Goal: Information Seeking & Learning: Learn about a topic

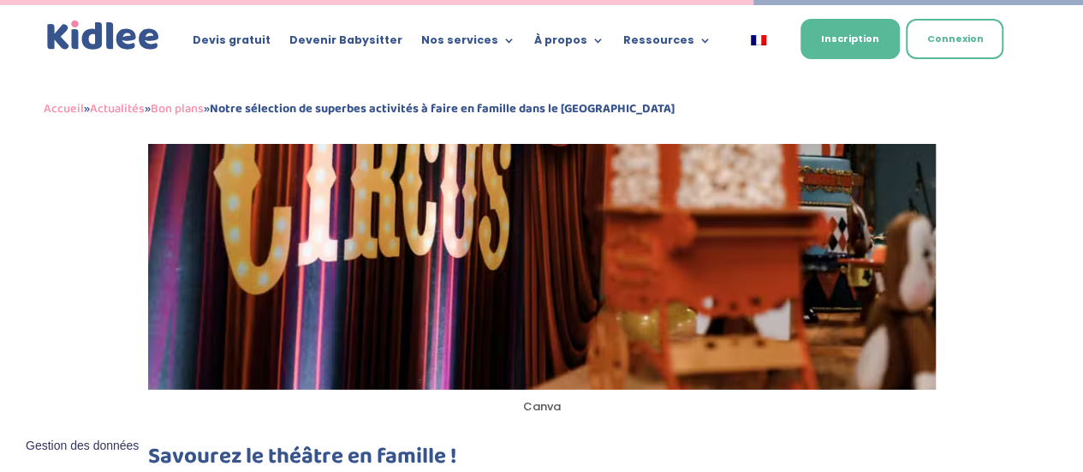
scroll to position [2733, 0]
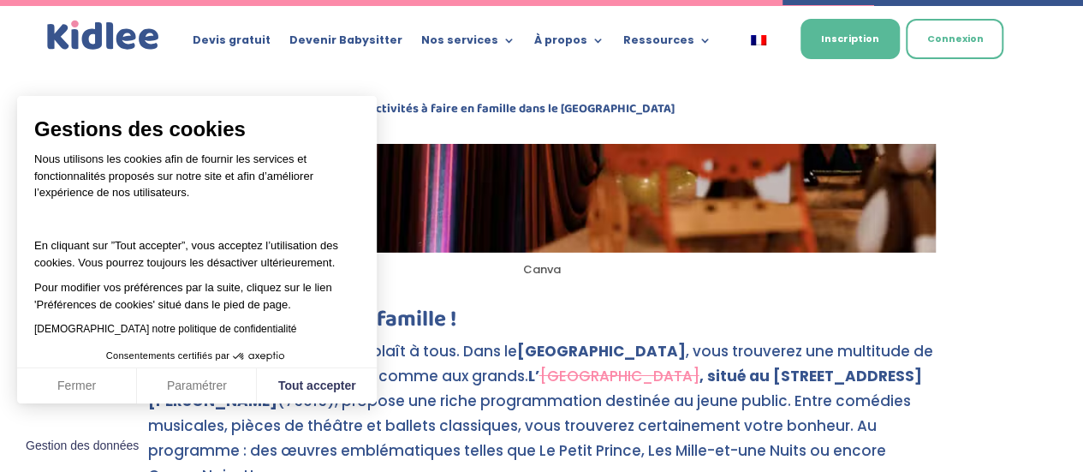
click at [354, 273] on div "Gestions des cookies Nous utilisons les cookies afin de fournir les services et…" at bounding box center [196, 224] width 325 height 223
click at [296, 369] on button "Tout accepter" at bounding box center [317, 386] width 120 height 36
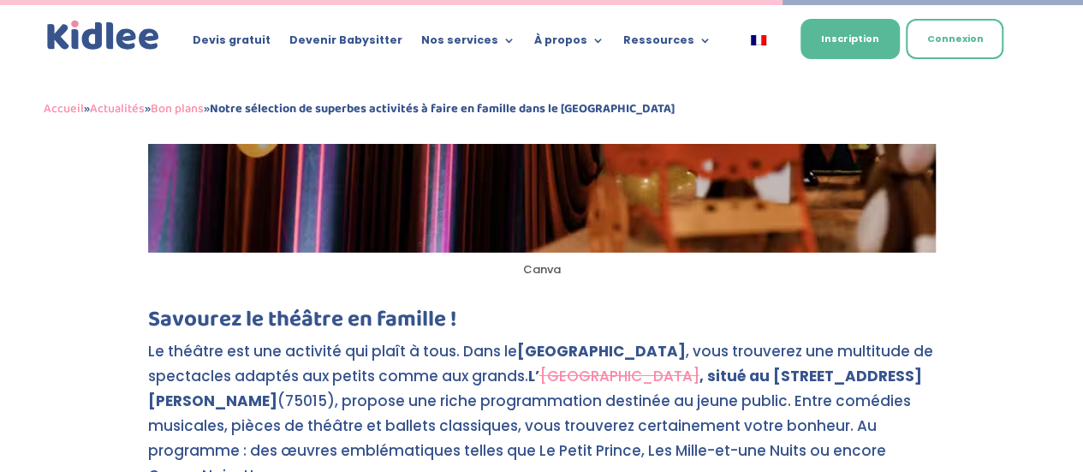
click at [296, 371] on p "Le théâtre est une activité qui plaît à tous. Dans le 15ème arrondissement , vo…" at bounding box center [542, 420] width 788 height 163
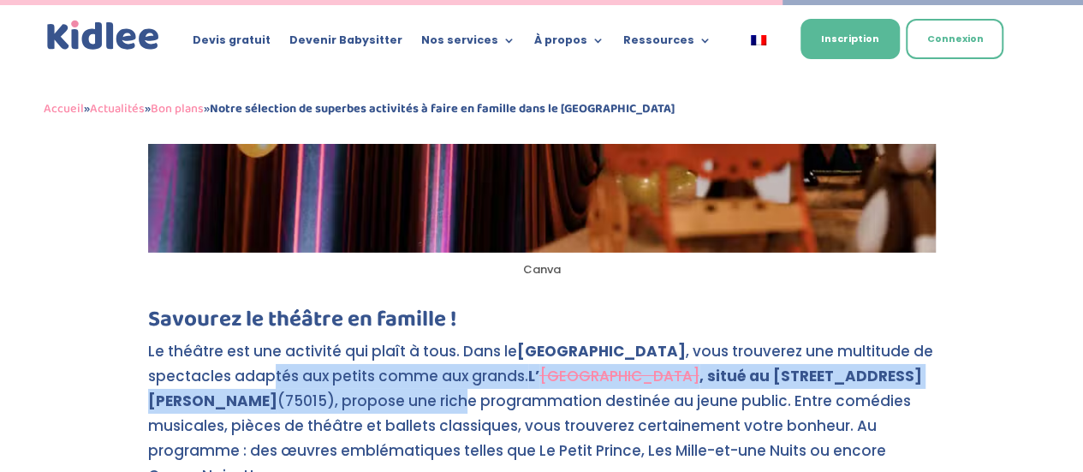
drag, startPoint x: 273, startPoint y: 298, endPoint x: 417, endPoint y: 331, distance: 147.7
click at [417, 339] on p "Le théâtre est une activité qui plaît à tous. Dans le 15ème arrondissement , vo…" at bounding box center [542, 420] width 788 height 163
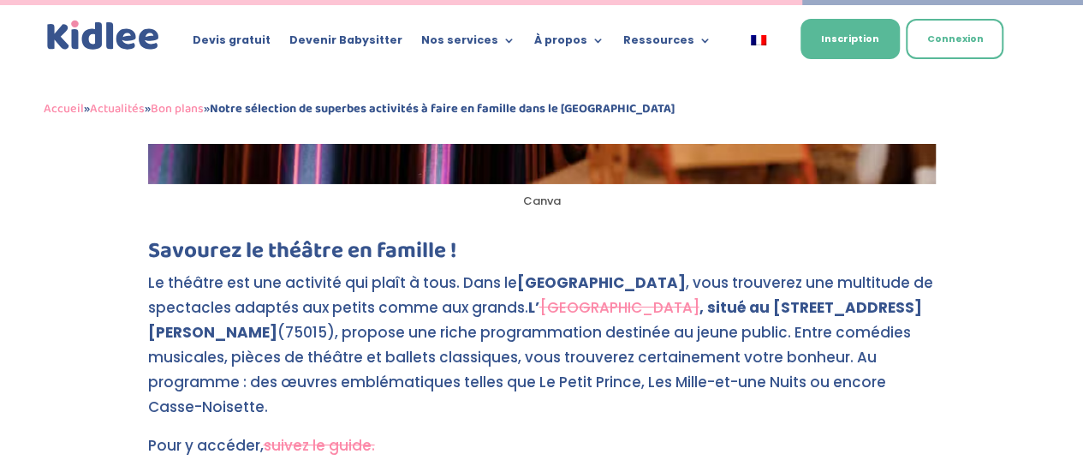
scroll to position [2836, 0]
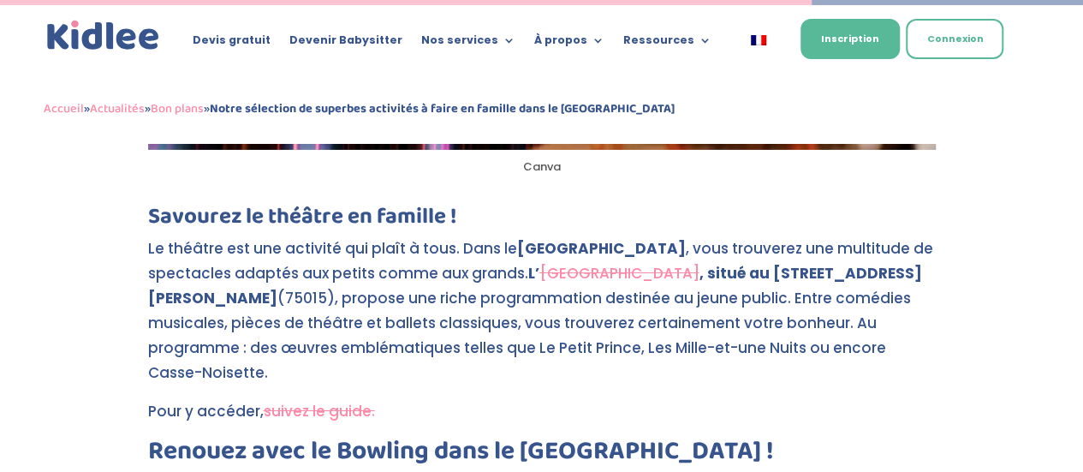
click at [472, 311] on p "Le théâtre est une activité qui plaît à tous. Dans le 15ème arrondissement , vo…" at bounding box center [542, 317] width 788 height 163
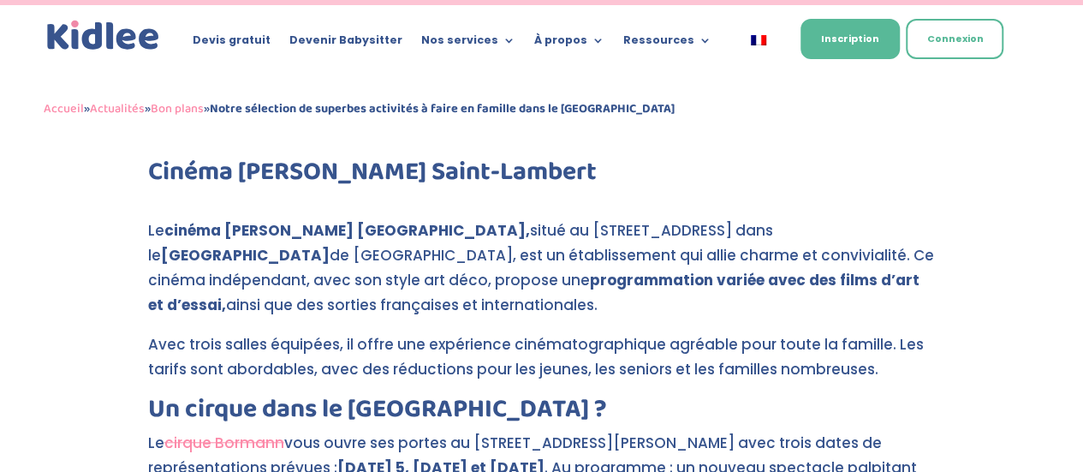
scroll to position [3832, 0]
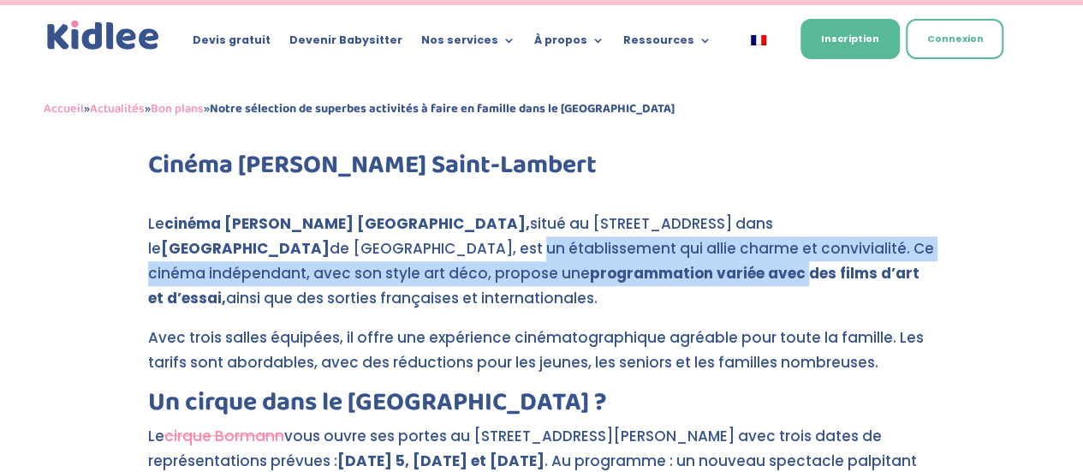
drag, startPoint x: 217, startPoint y: 166, endPoint x: 397, endPoint y: 187, distance: 181.0
click at [397, 187] on p "Le cinéma [PERSON_NAME][GEOGRAPHIC_DATA], situé au [STREET_ADDRESS], est un éta…" at bounding box center [542, 256] width 788 height 139
click at [397, 263] on strong "programmation variée avec des films d’art et d’essai," at bounding box center [533, 285] width 771 height 45
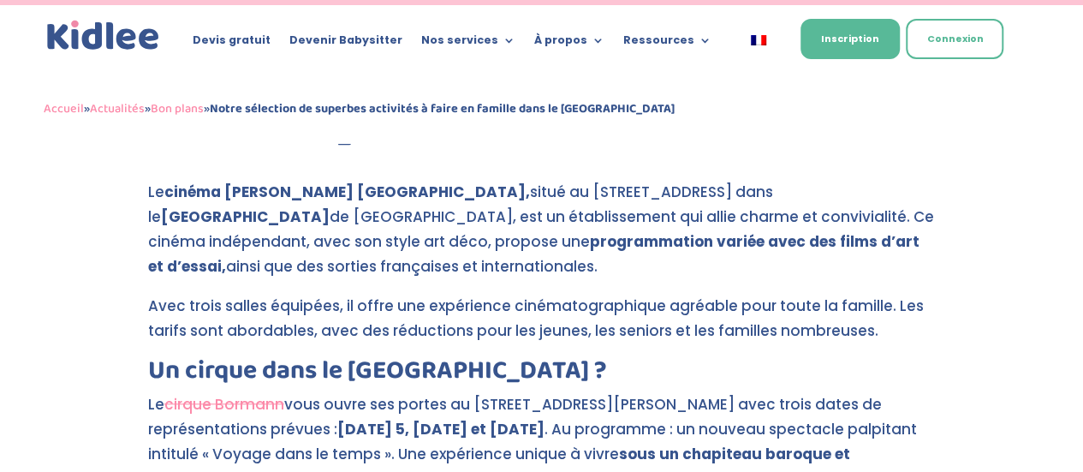
scroll to position [3867, 0]
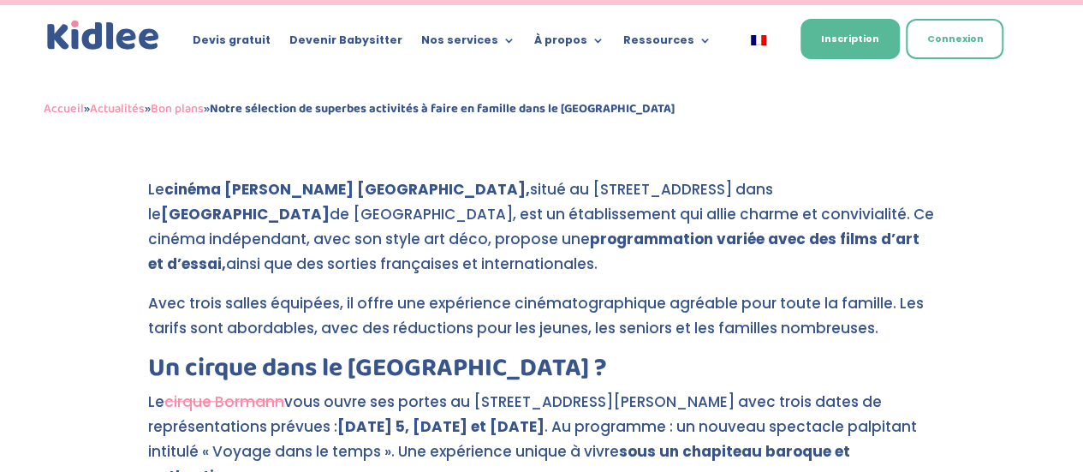
click at [397, 191] on p "Le cinéma [PERSON_NAME][GEOGRAPHIC_DATA], situé au [STREET_ADDRESS], est un éta…" at bounding box center [542, 221] width 788 height 139
click at [424, 291] on p "Avec trois salles équipées, il offre une expérience cinématographique agréable …" at bounding box center [542, 323] width 788 height 64
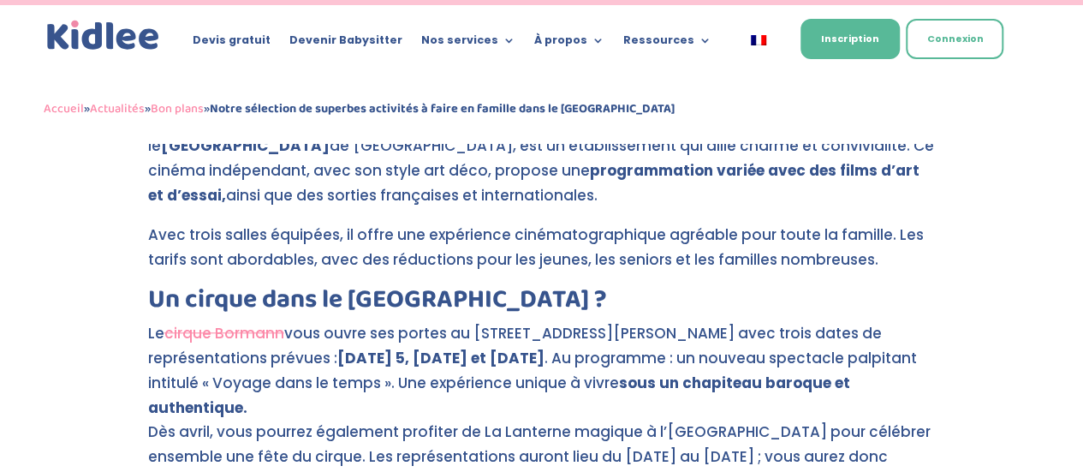
click at [424, 321] on p "Le cirque Bormann vous ouvre ses portes au [STREET_ADDRESS][PERSON_NAME] avec t…" at bounding box center [542, 415] width 788 height 188
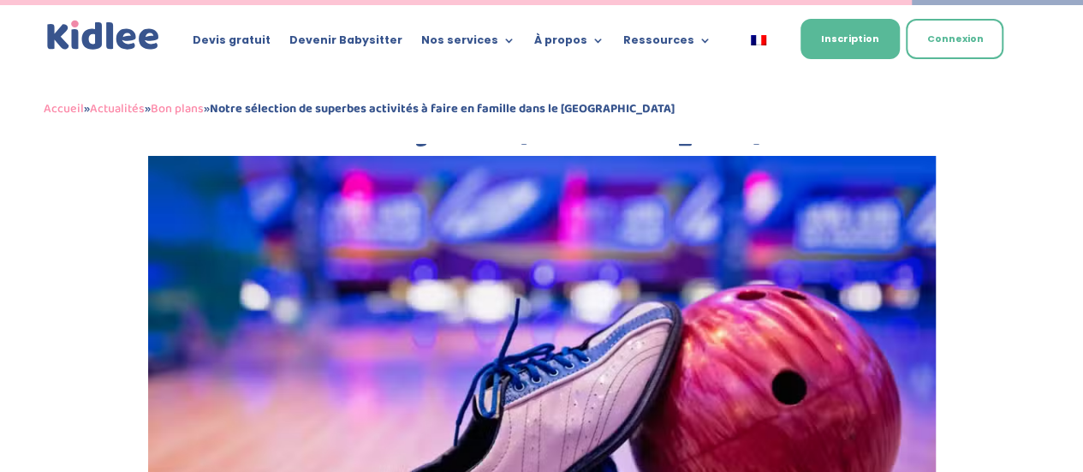
scroll to position [3151, 0]
